Goal: Task Accomplishment & Management: Complete application form

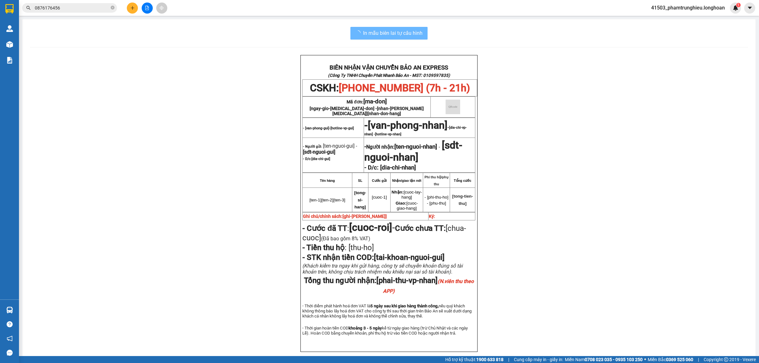
click at [87, 9] on input "0876176456" at bounding box center [72, 7] width 75 height 7
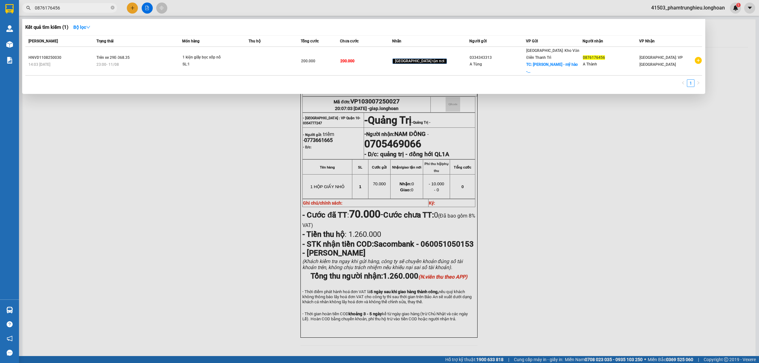
click at [87, 9] on input "0876176456" at bounding box center [72, 7] width 75 height 7
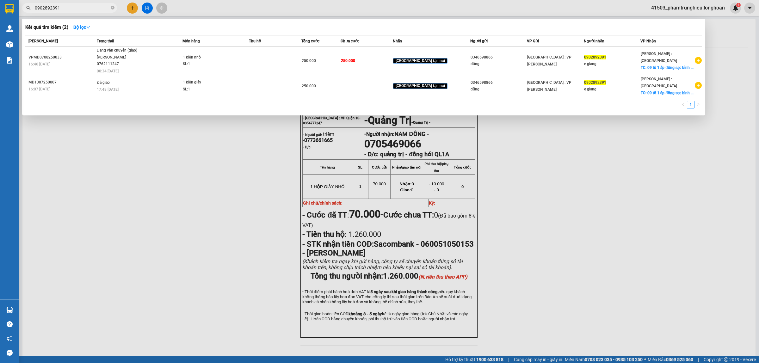
click at [66, 7] on input "0902892391" at bounding box center [72, 7] width 75 height 7
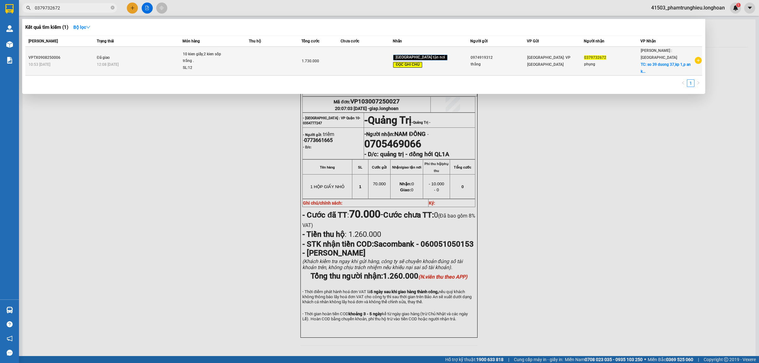
type input "0379732672"
click at [177, 56] on td "Đã giao 12:08 [DATE]" at bounding box center [138, 61] width 87 height 29
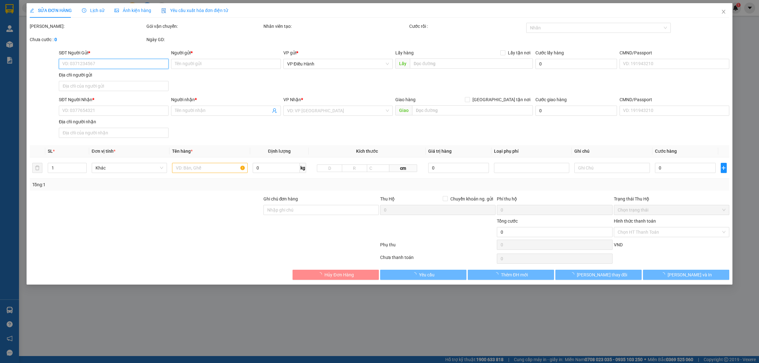
type input "0974919312"
type input "thắng"
type input "0379732672"
type input "phụng"
checkbox input "true"
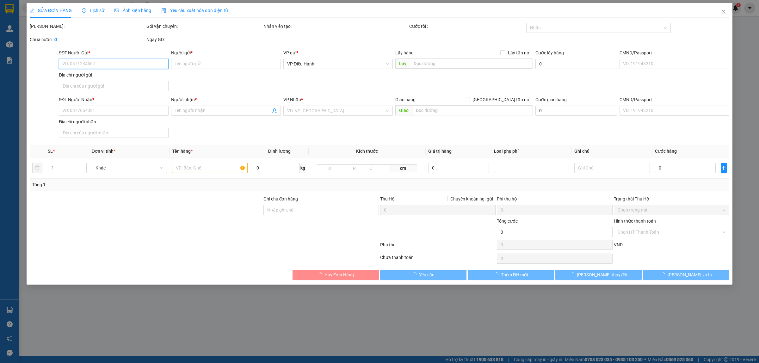
type input "so 39 duong 37,kp 1,p an khánh,tp thủ đức hcm"
type input "nhẹ tay tivi ko vỡ .hư vỡ ko đền đã báo ng gui,giao giờ hành chính cho khách"
type input "1.730.000"
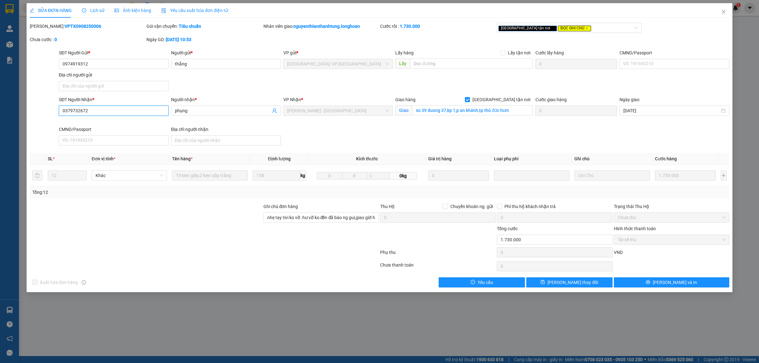
click at [101, 112] on input "0379732672" at bounding box center [114, 111] width 110 height 10
click at [67, 28] on b "VPTX0908250006" at bounding box center [83, 26] width 37 height 5
copy b "VPTX0908250006"
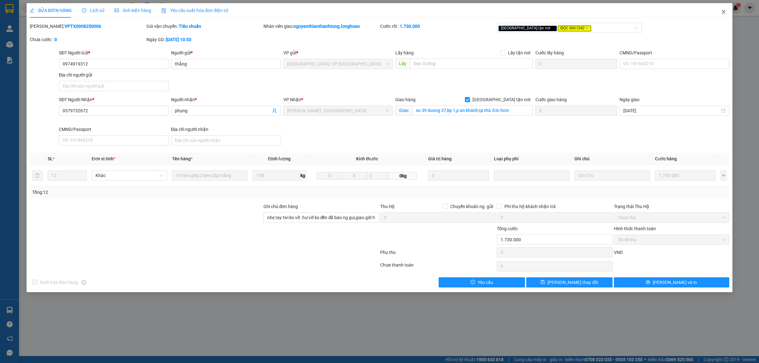
click at [721, 11] on span "Close" at bounding box center [724, 12] width 18 height 18
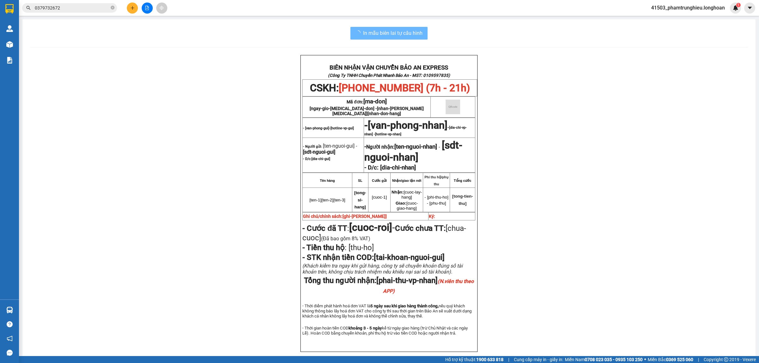
click at [81, 6] on input "0379732672" at bounding box center [72, 7] width 75 height 7
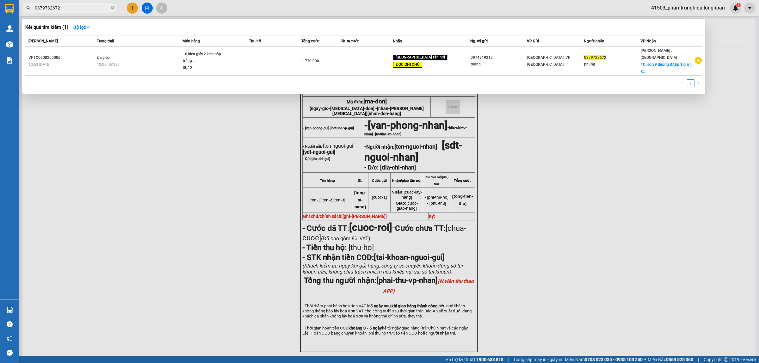
click at [81, 6] on input "0379732672" at bounding box center [72, 7] width 75 height 7
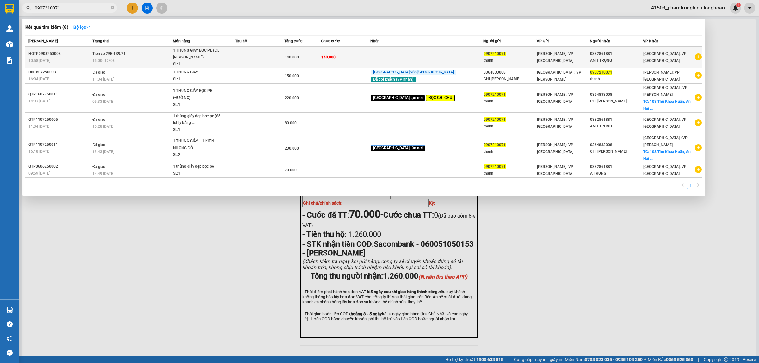
type input "0907210071"
click at [173, 56] on td "Trên xe 29E-139.71 15:00 [DATE]" at bounding box center [132, 58] width 82 height 22
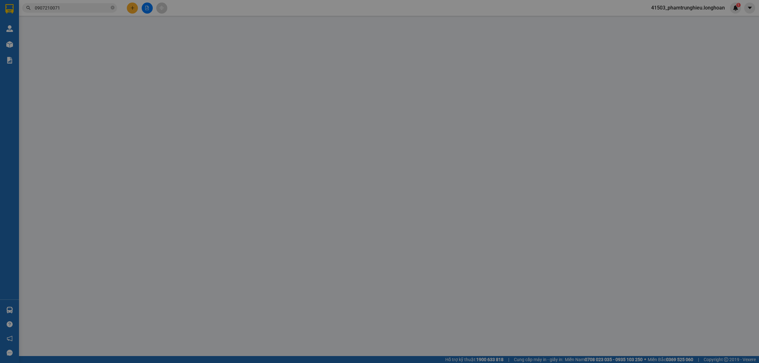
type input "0907210071"
type input "thanh"
type input "0332861881"
type input "ANH TRỌNG"
type input "140.000"
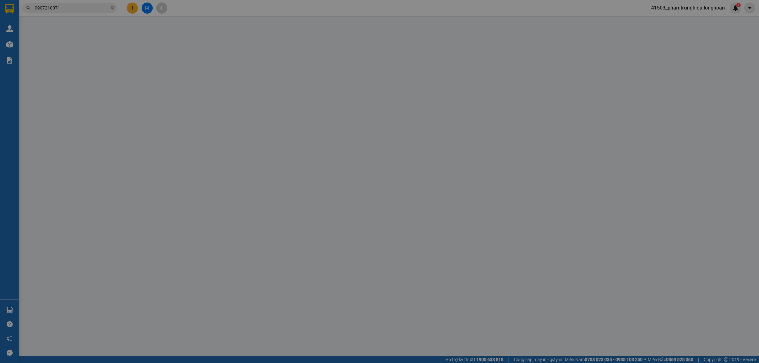
type input "140.000"
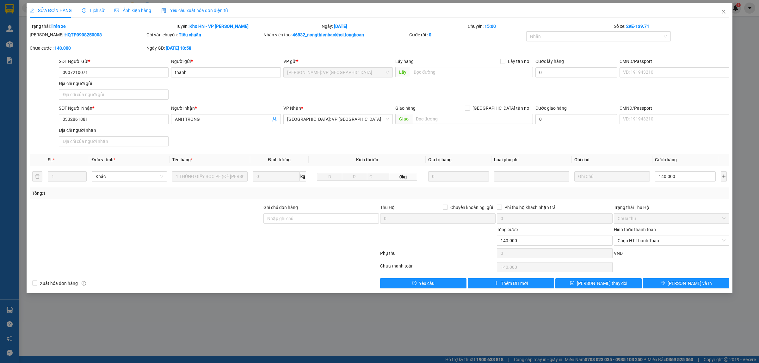
click at [97, 8] on span "Lịch sử" at bounding box center [93, 10] width 22 height 5
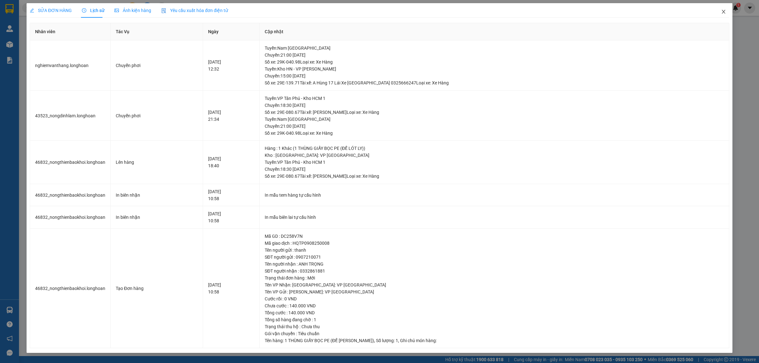
click at [728, 10] on span "Close" at bounding box center [724, 12] width 18 height 18
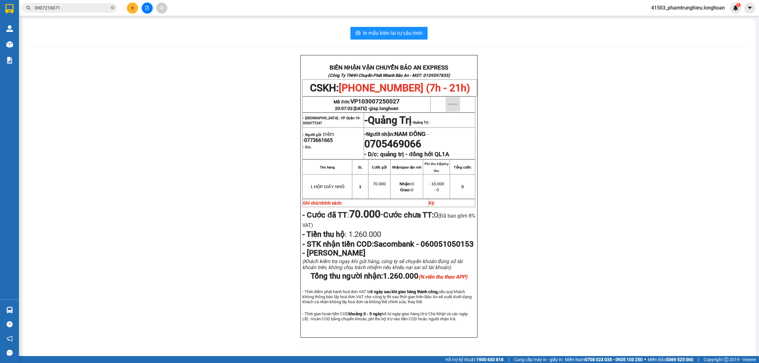
click at [82, 6] on input "0907210071" at bounding box center [72, 7] width 75 height 7
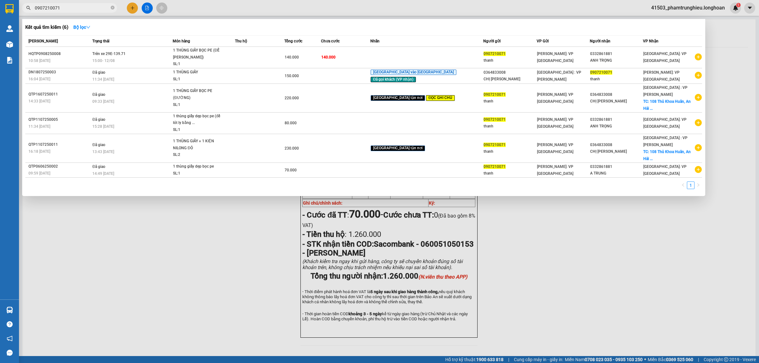
click at [82, 6] on input "0907210071" at bounding box center [72, 7] width 75 height 7
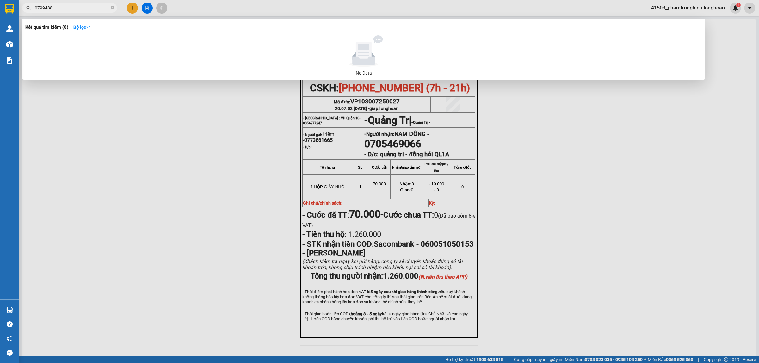
click at [70, 10] on input "0799488" at bounding box center [72, 7] width 75 height 7
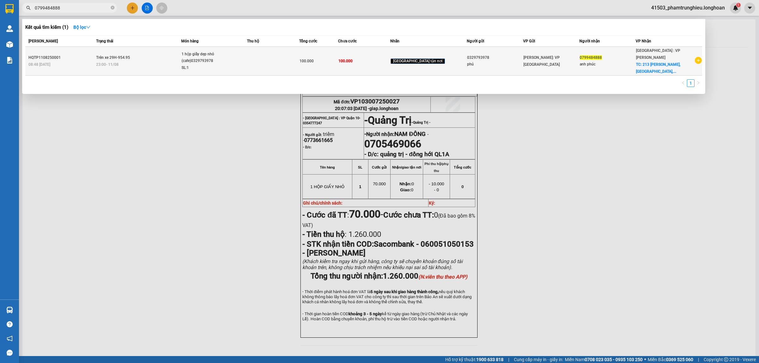
type input "0799484888"
click at [197, 53] on div "1 hộp giấy dẹp nhỏ (cafe)0329793978" at bounding box center [205, 58] width 47 height 14
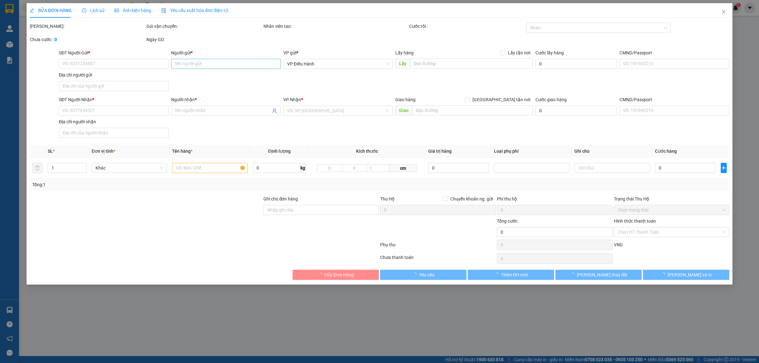
type input "0329793978"
type input "phú"
type input "0799484888"
type input "anh phúc"
checkbox input "true"
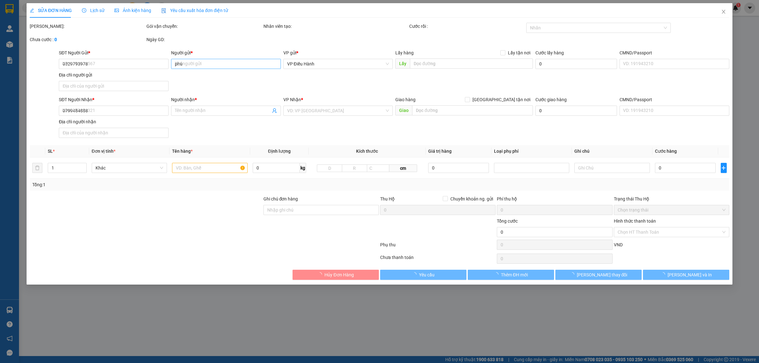
type input "213 [PERSON_NAME], [GEOGRAPHIC_DATA], [GEOGRAPHIC_DATA]"
type input "100.000"
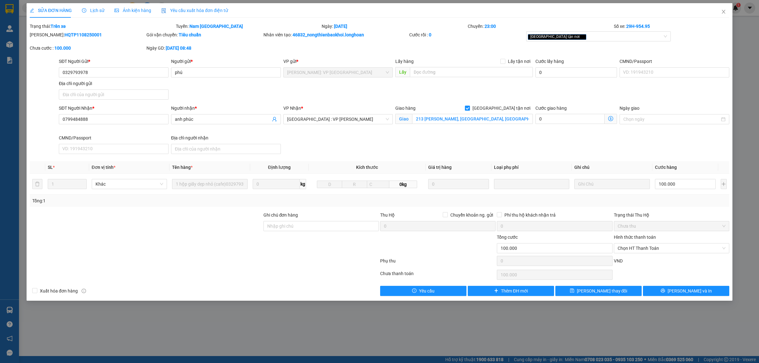
click at [94, 10] on span "Lịch sử" at bounding box center [93, 10] width 22 height 5
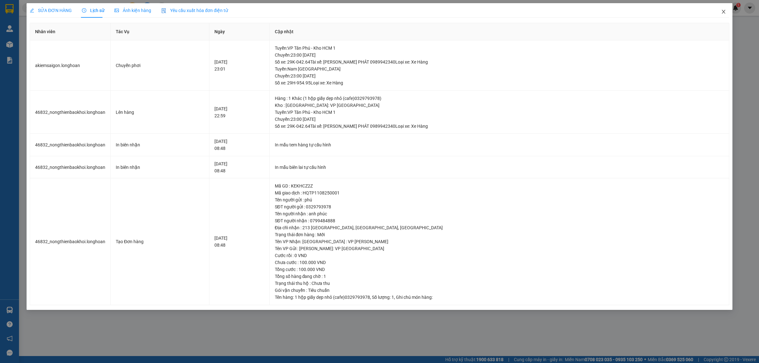
click at [725, 16] on span "Close" at bounding box center [724, 12] width 18 height 18
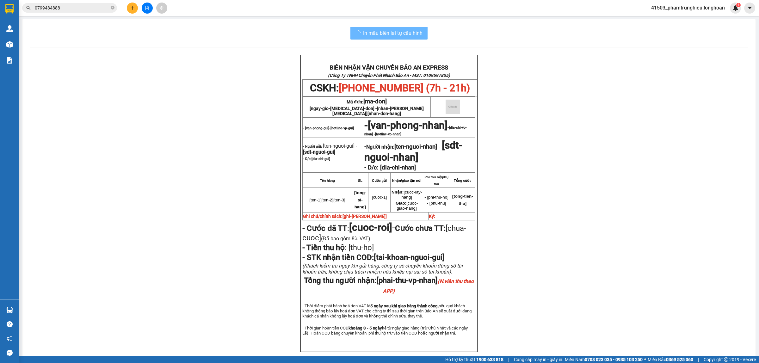
click at [65, 9] on input "0799484888" at bounding box center [72, 7] width 75 height 7
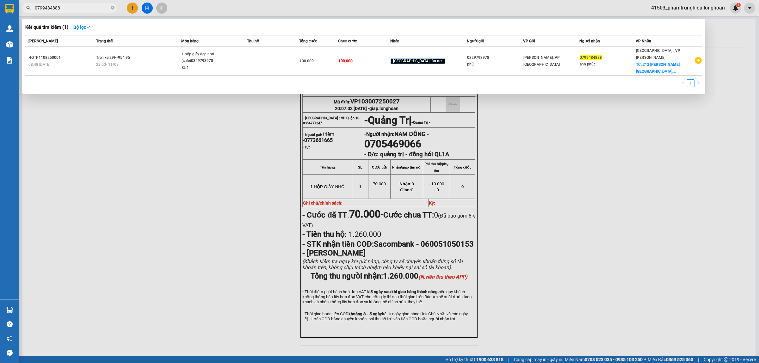
click at [65, 9] on input "0799484888" at bounding box center [72, 7] width 75 height 7
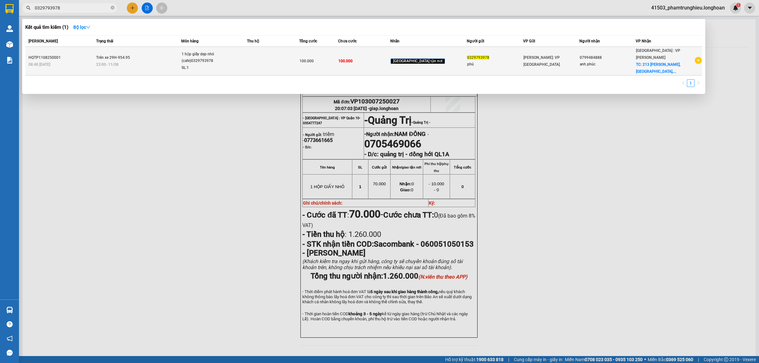
type input "0329793978"
click at [287, 56] on td at bounding box center [273, 61] width 52 height 29
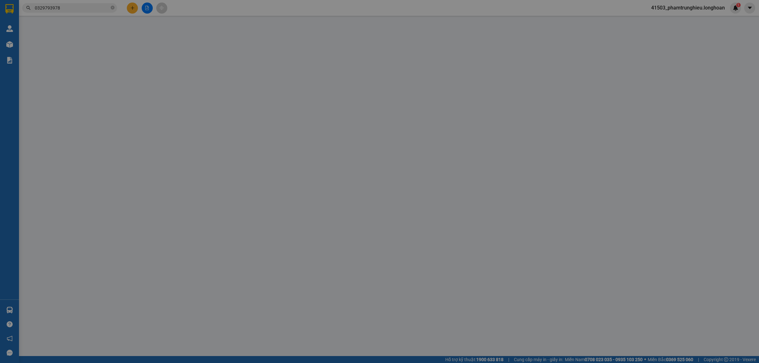
type input "0329793978"
type input "phú"
type input "0799484888"
type input "anh phúc"
checkbox input "true"
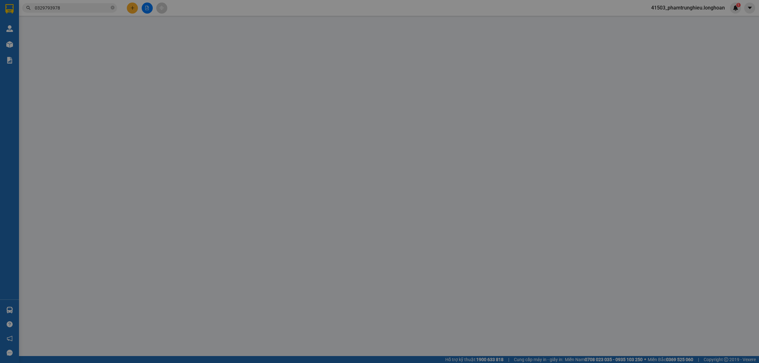
type input "213 [PERSON_NAME], [GEOGRAPHIC_DATA], [GEOGRAPHIC_DATA]"
type input "100.000"
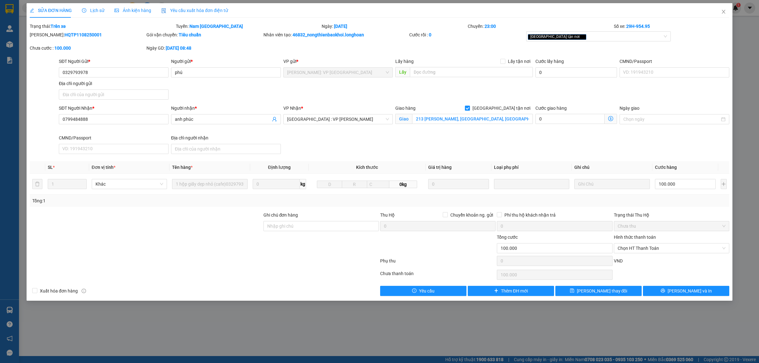
click at [100, 11] on span "Lịch sử" at bounding box center [93, 10] width 22 height 5
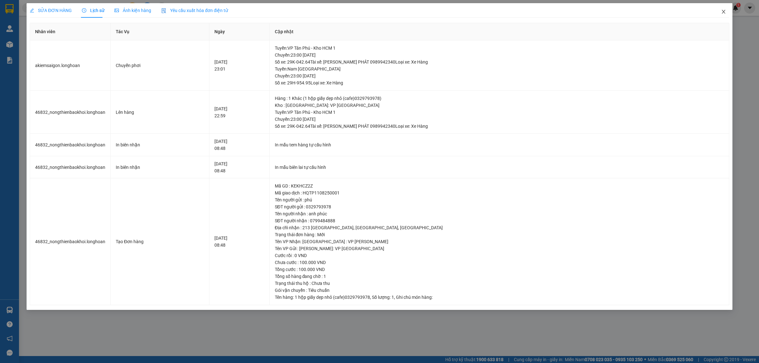
click at [726, 10] on span "Close" at bounding box center [724, 12] width 18 height 18
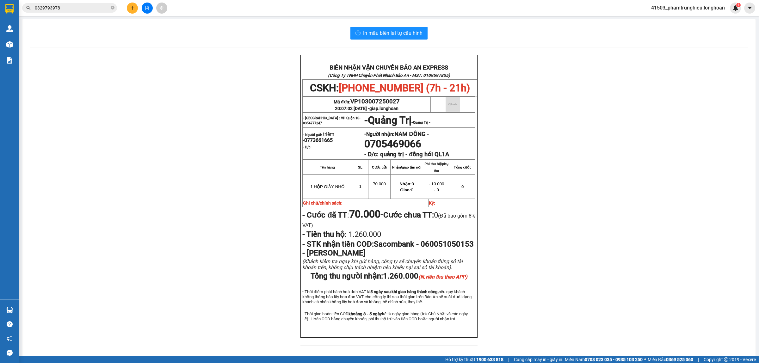
click at [72, 8] on input "0329793978" at bounding box center [72, 7] width 75 height 7
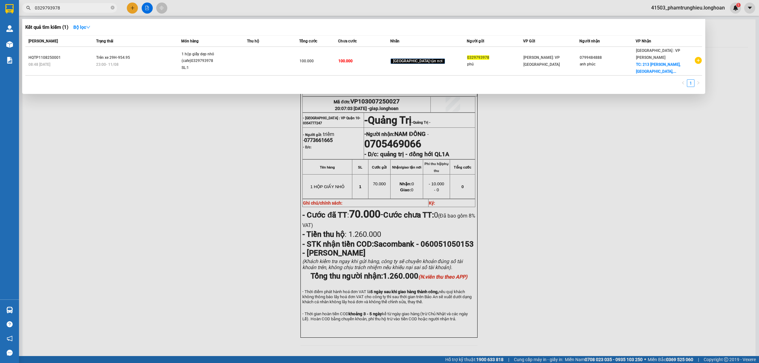
click at [72, 8] on input "0329793978" at bounding box center [72, 7] width 75 height 7
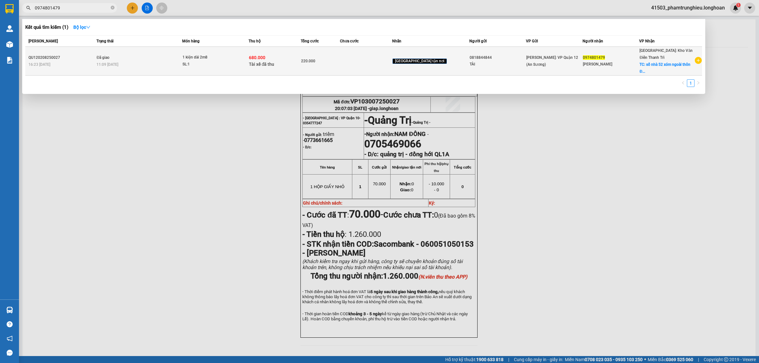
type input "0974801479"
click at [244, 50] on td "1 kiện dài 2m8 SL: 1" at bounding box center [215, 61] width 66 height 29
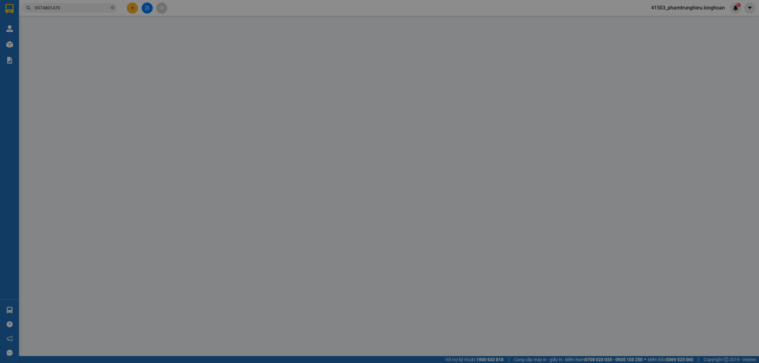
type input "0818844844"
type input "TÀI"
type input "0974801479"
type input "[PERSON_NAME]"
checkbox input "true"
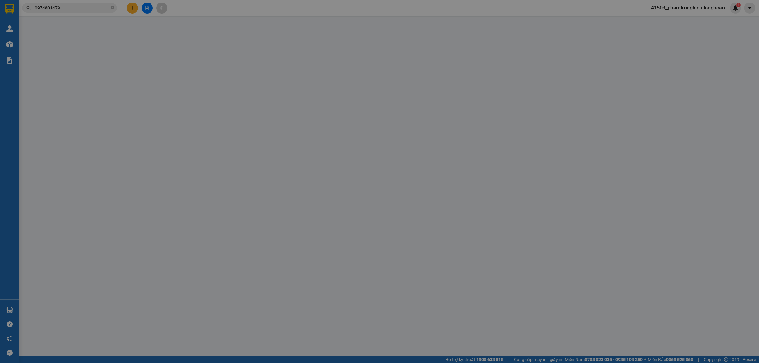
type input "số nhà 52 xóm ngoài thôn [GEOGRAPHIC_DATA], [GEOGRAPHIC_DATA], [GEOGRAPHIC_DATA…"
type input "nhận theo kiện - hư hỏng ko chịu trách nhiệm"
checkbox input "true"
type input "680.000"
type input "5.000"
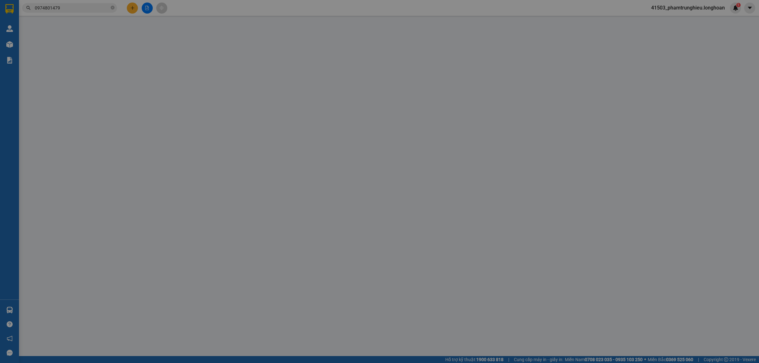
type input "220.000"
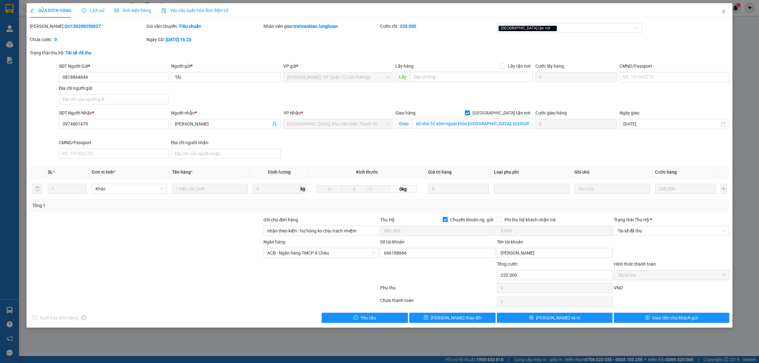
click at [90, 6] on div "Lịch sử" at bounding box center [93, 10] width 22 height 15
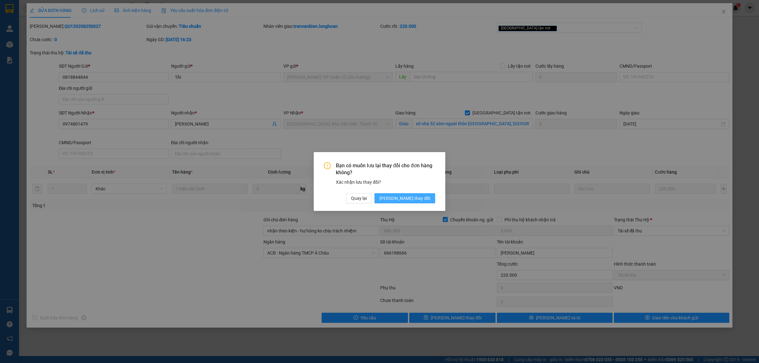
click at [408, 197] on span "[PERSON_NAME] thay đổi" at bounding box center [405, 198] width 51 height 7
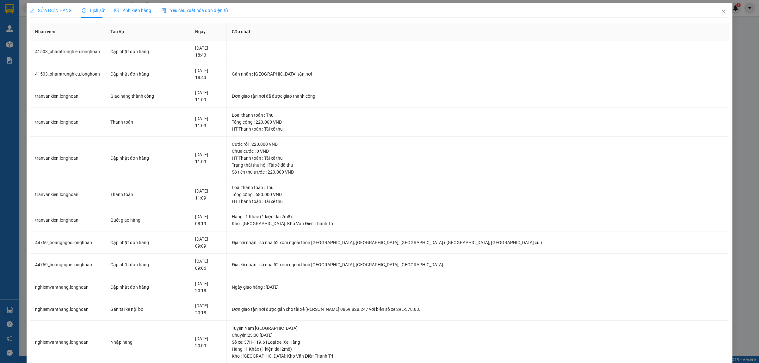
click at [66, 15] on div "SỬA ĐƠN HÀNG" at bounding box center [51, 10] width 42 height 15
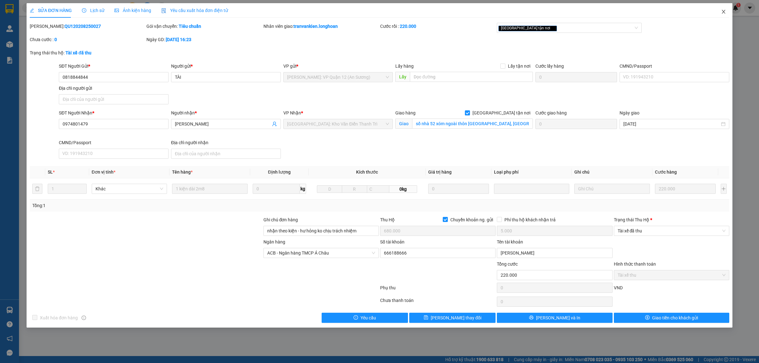
click at [724, 10] on icon "close" at bounding box center [723, 11] width 5 height 5
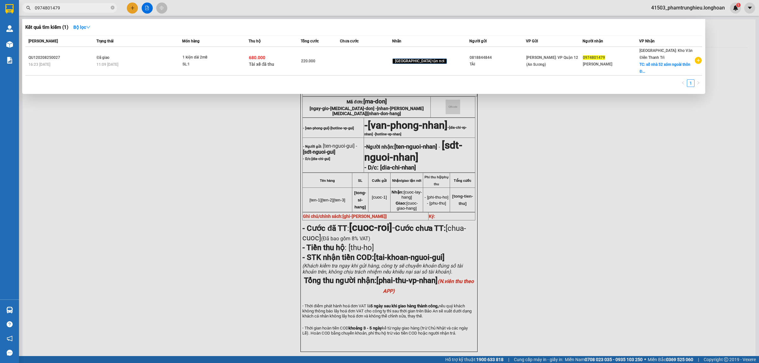
click at [74, 6] on input "0974801479" at bounding box center [72, 7] width 75 height 7
paste input "64343034"
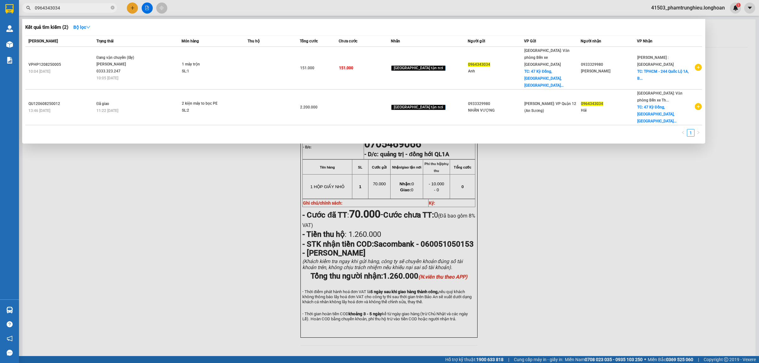
click at [67, 7] on input "0964343034" at bounding box center [72, 7] width 75 height 7
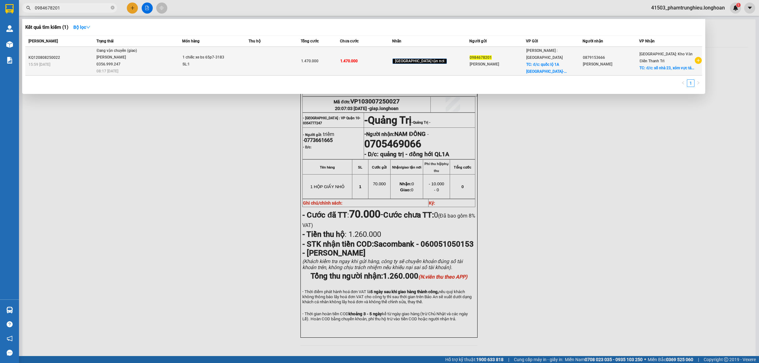
type input "0984678201"
click at [230, 62] on div "SL: 1" at bounding box center [206, 64] width 47 height 7
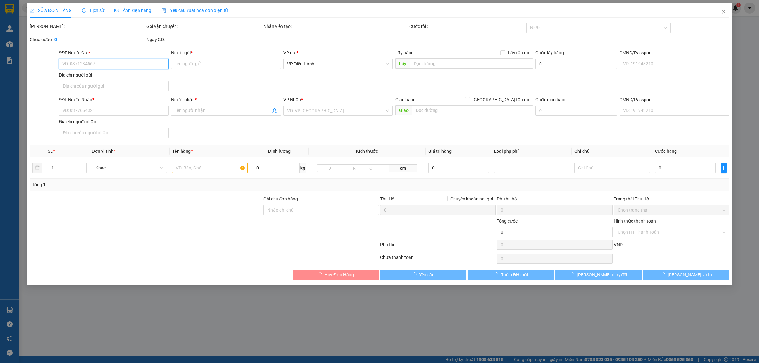
type input "0984678201"
type input "[PERSON_NAME]"
checkbox input "true"
type input "đ/c: quốc lộ 1A [GEOGRAPHIC_DATA]-[GEOGRAPHIC_DATA]-[GEOGRAPHIC_DATA]([GEOGRAPH…"
type input "0879153666"
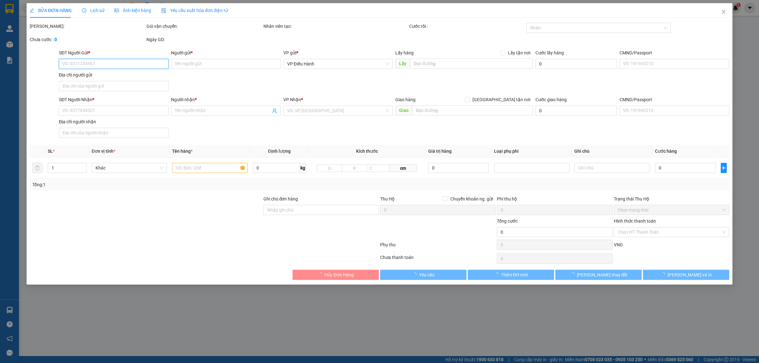
type input "[PERSON_NAME]"
checkbox input "true"
type input "đ/c: số nhà 23, xóm vực táu, thôn [GEOGRAPHIC_DATA], xã [GEOGRAPHIC_DATA], [GEO…"
type input "CÓ CHÌA KHOÁ QUẤN TAY LÁI - KHÔNG CAVET"
type input "1.470.000"
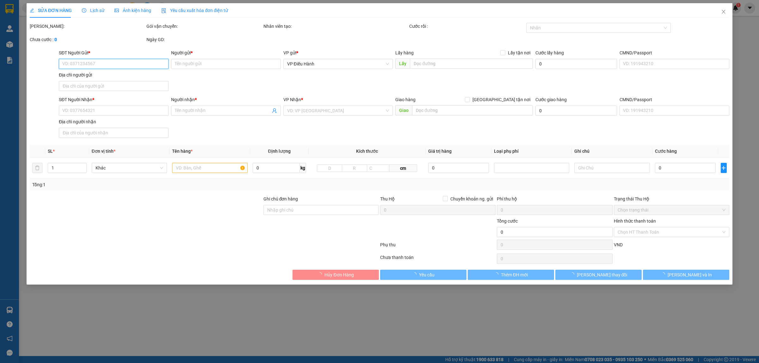
type input "1.470.000"
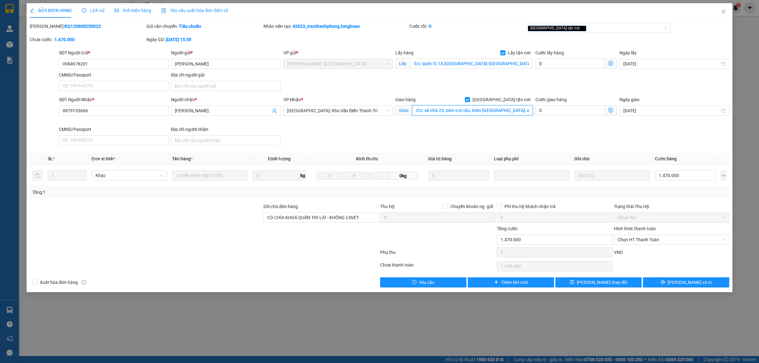
click at [511, 111] on input "đ/c: số nhà 23, xóm vực táu, thôn [GEOGRAPHIC_DATA], xã [GEOGRAPHIC_DATA], [GEO…" at bounding box center [472, 110] width 121 height 10
click at [526, 113] on input "đ/c: số nhà 23, xóm vực táu, thôn [GEOGRAPHIC_DATA], xã [GEOGRAPHIC_DATA], [GEO…" at bounding box center [472, 110] width 121 height 10
click at [430, 108] on input "đ/c: số nhà 23, xóm vực táu, thôn [GEOGRAPHIC_DATA], xã [GEOGRAPHIC_DATA], [GEO…" at bounding box center [472, 110] width 121 height 10
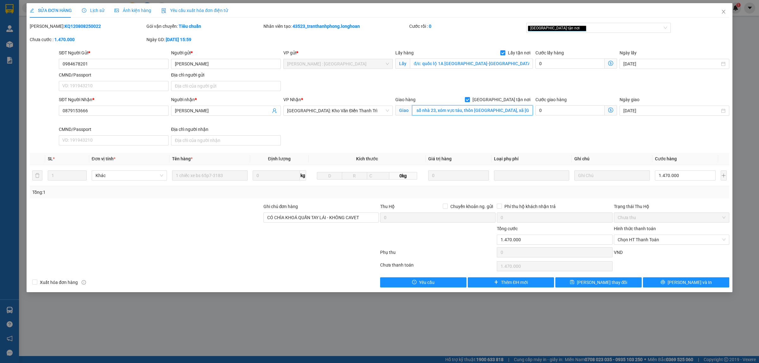
click at [430, 108] on input "đ/c: số nhà 23, xóm vực táu, thôn [GEOGRAPHIC_DATA], xã [GEOGRAPHIC_DATA], [GEO…" at bounding box center [472, 110] width 121 height 10
type input "số nhà 23 xóm vực 6 thôn cẩm an xã [GEOGRAPHIC_DATA] vì [GEOGRAPHIC_DATA]"
click at [686, 280] on span "[PERSON_NAME] và In" at bounding box center [690, 282] width 44 height 7
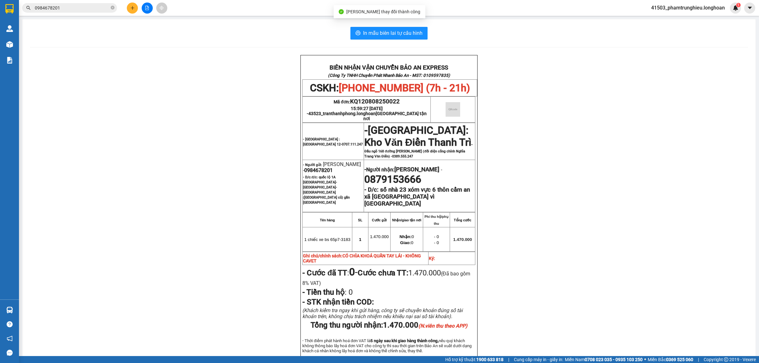
scroll to position [40, 0]
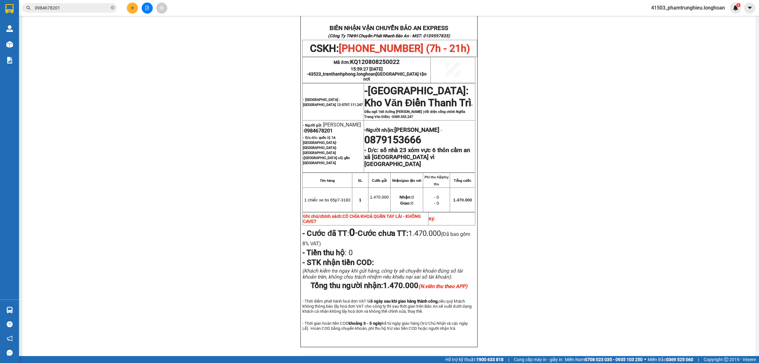
click at [83, 7] on input "0984678201" at bounding box center [72, 7] width 75 height 7
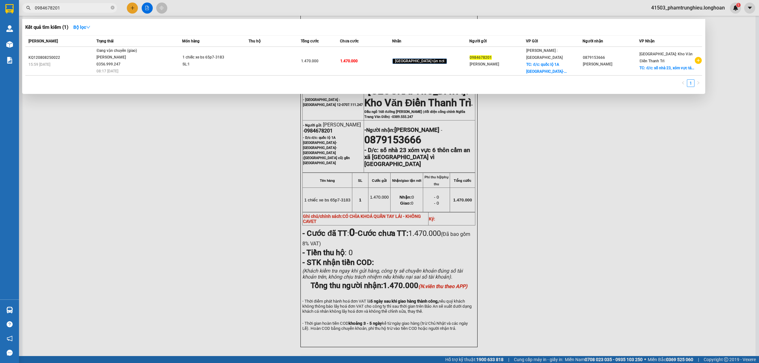
click at [83, 7] on input "0984678201" at bounding box center [72, 7] width 75 height 7
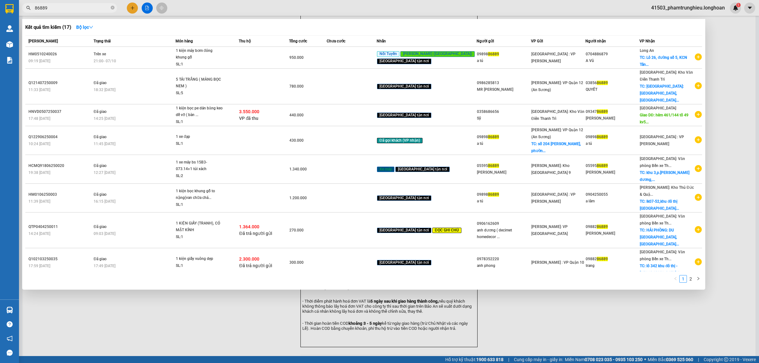
click at [83, 7] on input "86889" at bounding box center [72, 7] width 75 height 7
paste input "0396977235"
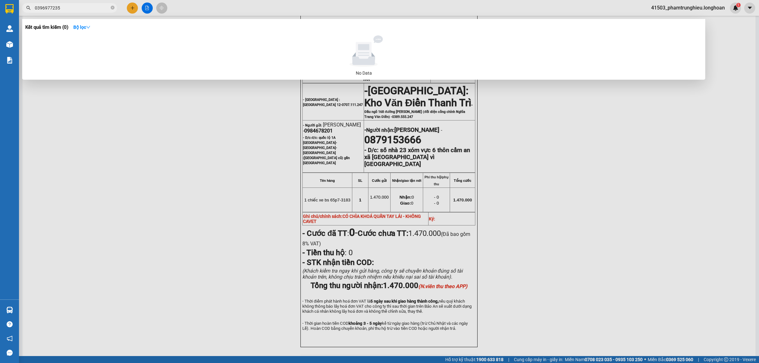
click at [81, 4] on input "0396977235" at bounding box center [72, 7] width 75 height 7
paste input "947897806"
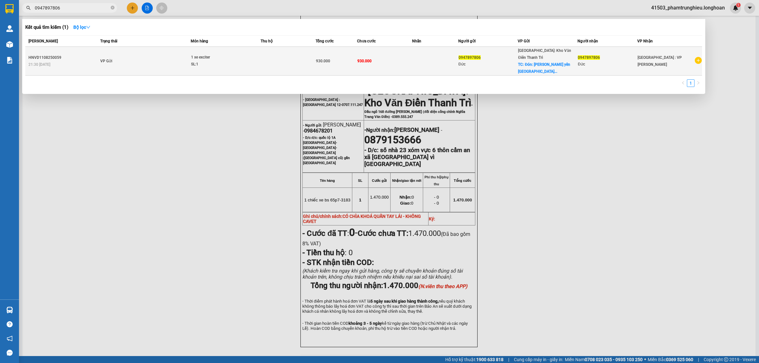
type input "0947897806"
click at [134, 54] on td "VP Gửi" at bounding box center [145, 61] width 92 height 29
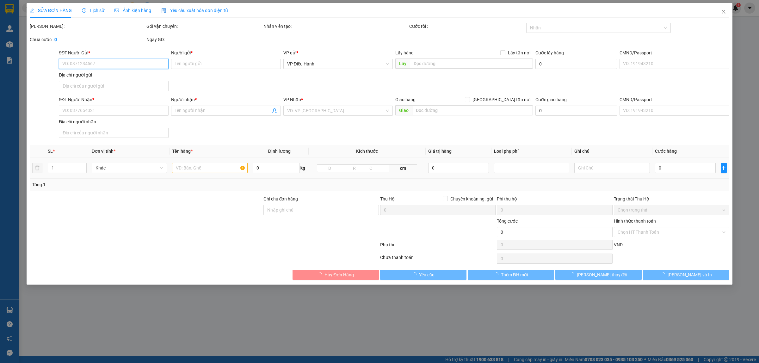
type input "0947897806"
type input "Đức"
checkbox input "true"
type input "Đón: Trần xá yên trung yên phong bn"
type input "0947897806"
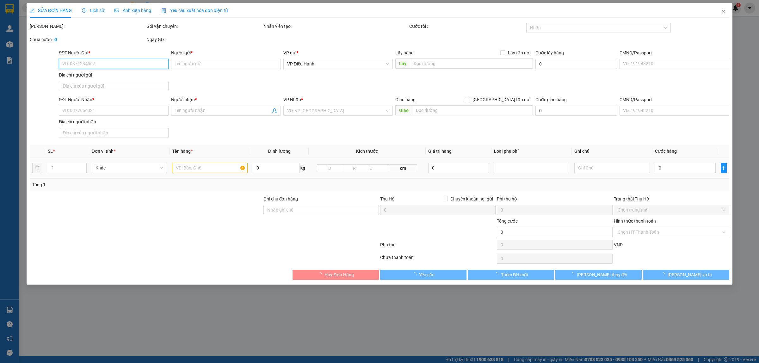
type input "Đức"
type input "930.000"
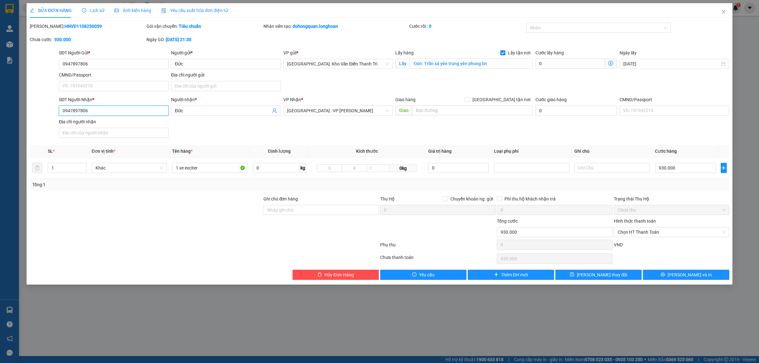
click at [108, 110] on input "0947897806" at bounding box center [114, 111] width 110 height 10
paste input "396977235"
type input "0396977235"
click at [195, 108] on input "Đức" at bounding box center [223, 110] width 96 height 7
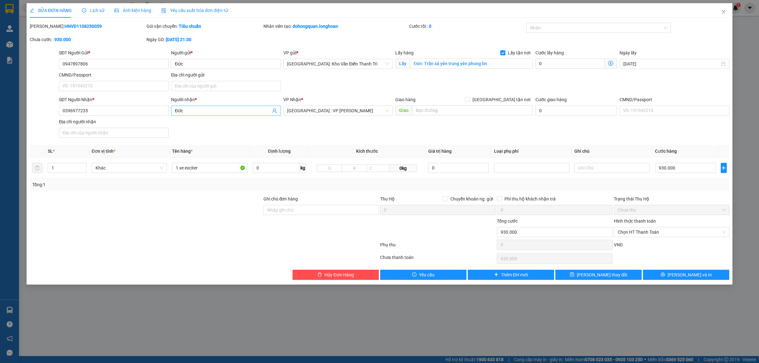
click at [195, 108] on input "Đức" at bounding box center [223, 110] width 96 height 7
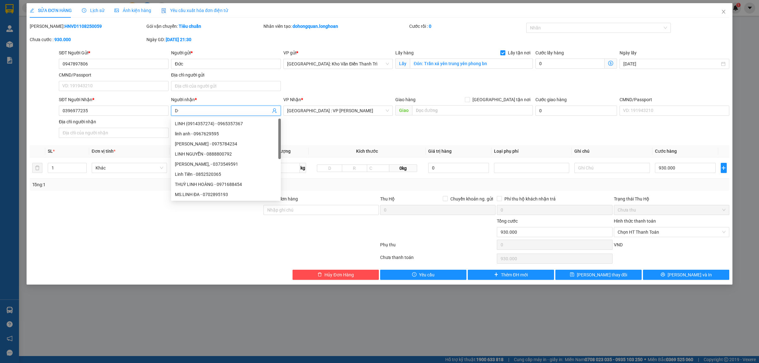
type input "D"
type input "Đại"
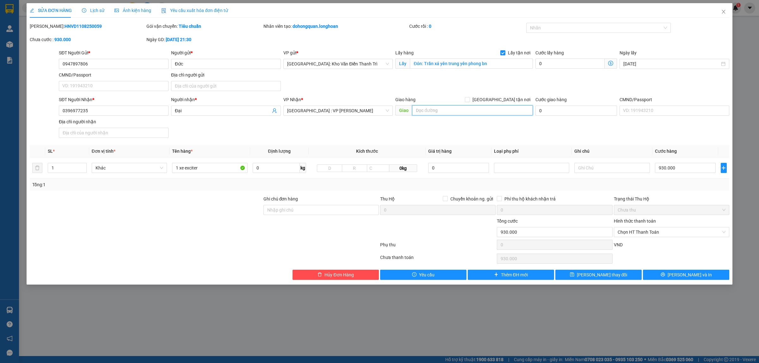
click at [466, 114] on input "text" at bounding box center [472, 110] width 121 height 10
paste input "12 châu thị vĩnh tế ,[GEOGRAPHIC_DATA]"
type input "12 châu thị vĩnh tế ,[GEOGRAPHIC_DATA]"
click at [470, 100] on input "[GEOGRAPHIC_DATA] tận nơi" at bounding box center [467, 99] width 4 height 4
checkbox input "true"
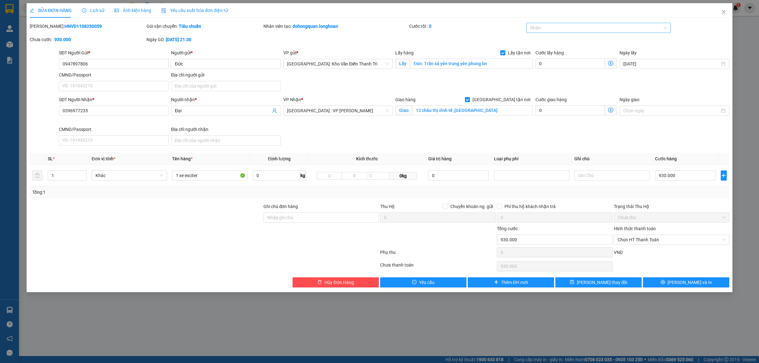
click at [562, 28] on div at bounding box center [595, 28] width 135 height 8
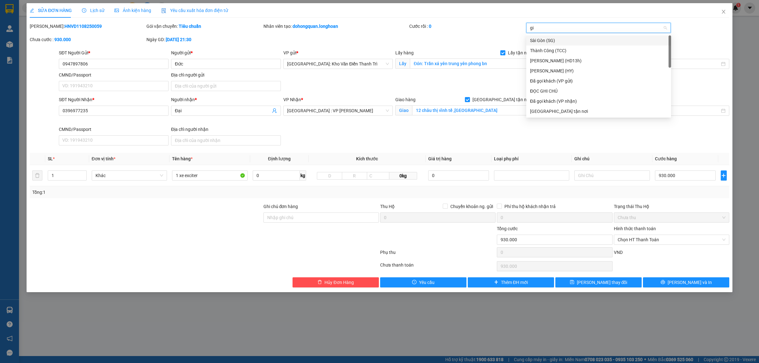
type input "giao"
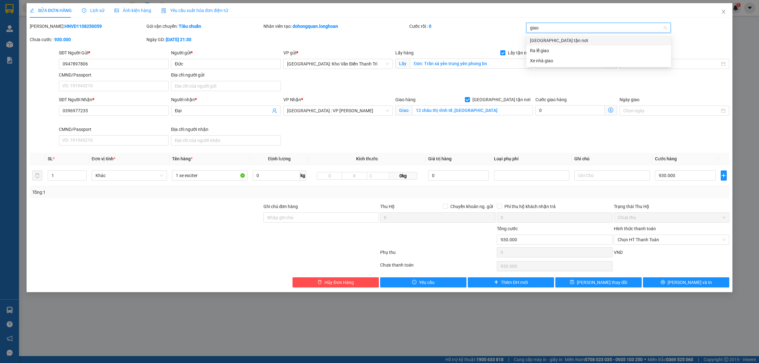
click at [561, 43] on div "[GEOGRAPHIC_DATA] tận nơi" at bounding box center [598, 40] width 137 height 7
type input "xe"
click at [561, 43] on div "Xe máy" at bounding box center [598, 40] width 137 height 7
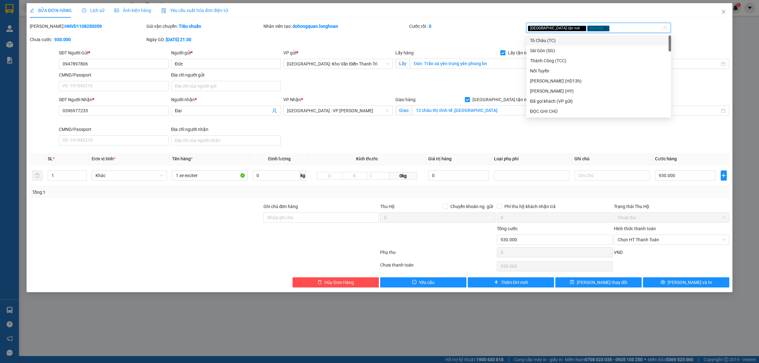
click at [406, 40] on div "[PERSON_NAME]: HNVD1108250059 Gói vận chuyển: Tiêu chuẩn Nhân viên tạo: dohongq…" at bounding box center [379, 36] width 701 height 27
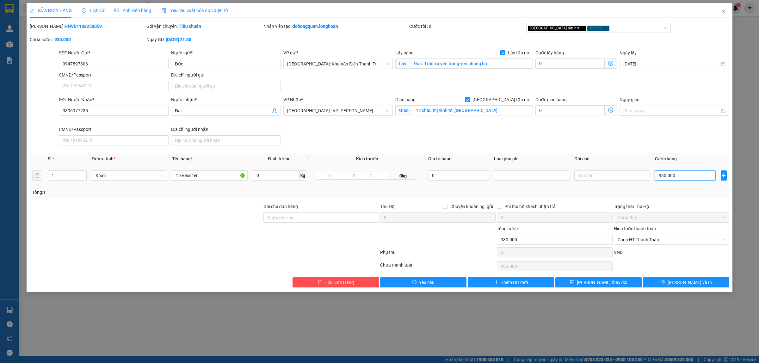
click at [692, 178] on input "930.000" at bounding box center [685, 176] width 61 height 10
type input "1"
type input "11"
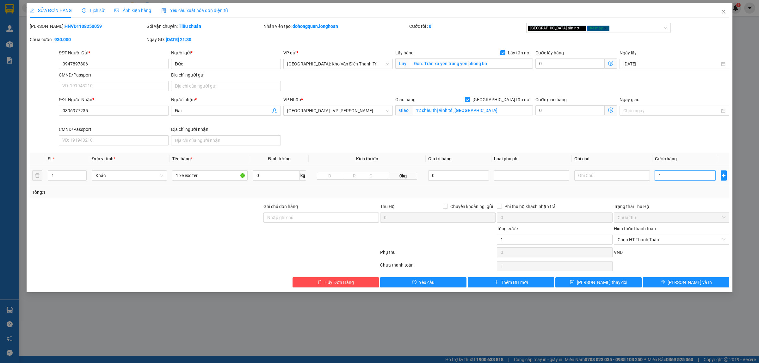
type input "11"
type input "113"
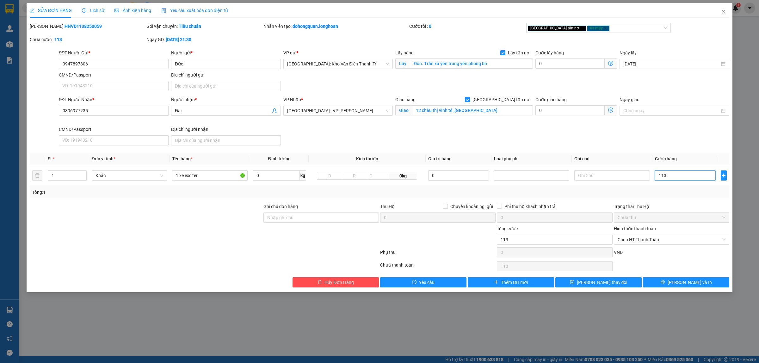
type input "1.130"
type input "11.300"
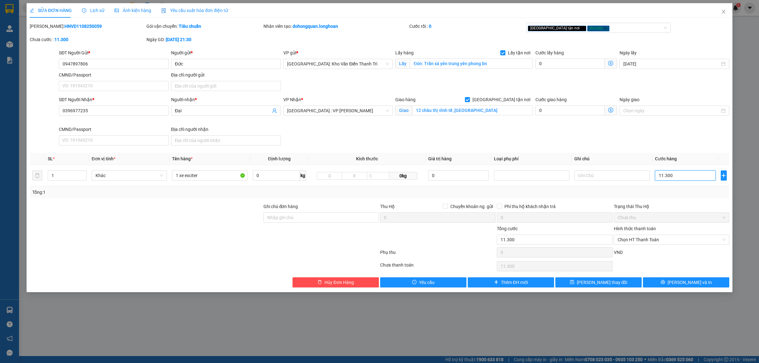
type input "113.000"
type input "1.130.000"
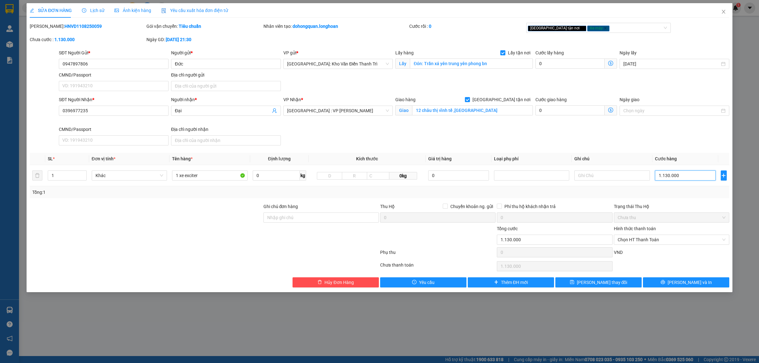
type input "1.130.000"
click at [725, 13] on icon "close" at bounding box center [723, 11] width 5 height 5
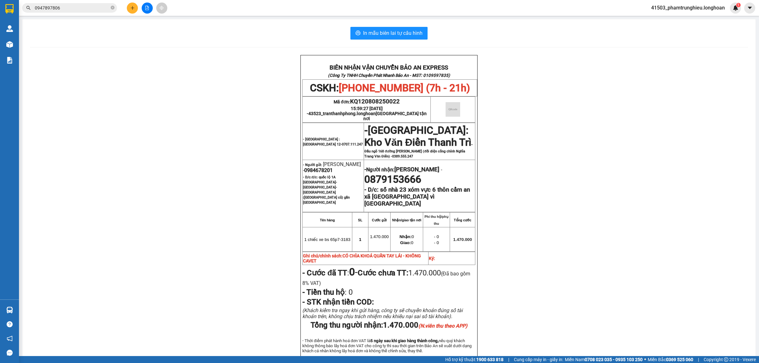
click at [76, 10] on input "0947897806" at bounding box center [72, 7] width 75 height 7
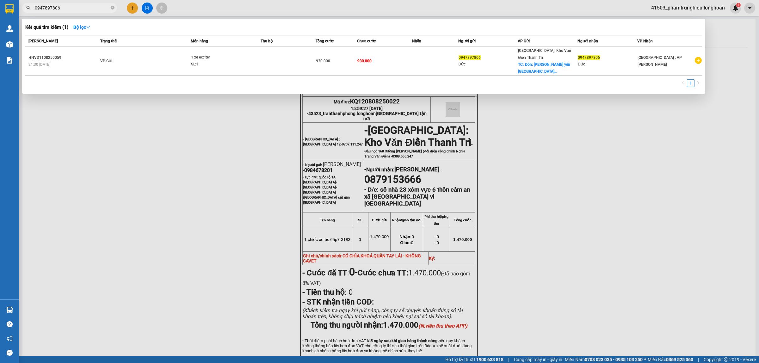
click at [76, 10] on input "0947897806" at bounding box center [72, 7] width 75 height 7
paste input "899701803"
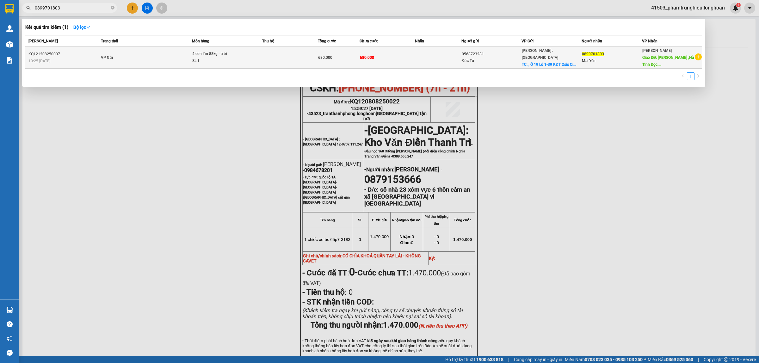
type input "0899701803"
click at [194, 58] on div "SL: 1" at bounding box center [215, 61] width 47 height 7
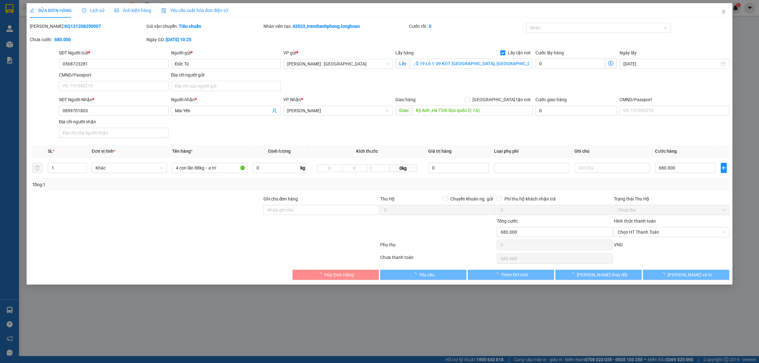
type input "0568723281"
type input "Đức Tú"
checkbox input "true"
type input ", Ô 19 Lô 1-39 KĐT [GEOGRAPHIC_DATA], [GEOGRAPHIC_DATA], [GEOGRAPHIC_DATA]"
type input "0899701803"
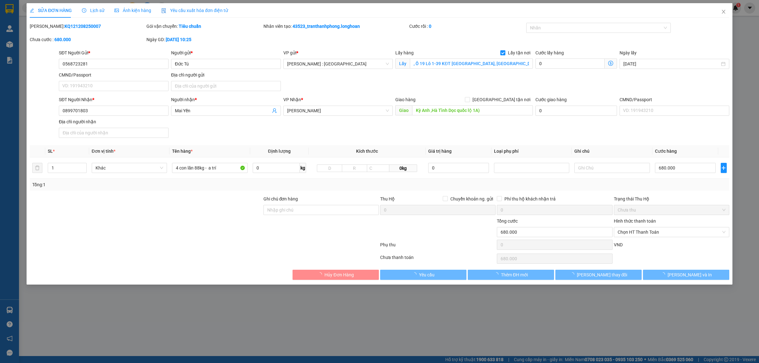
type input "Mai Yến"
type input "Kỳ Anh ,Hà Tĩnh Dọc quốc lộ 1A)"
type input "680.000"
